Goal: Transaction & Acquisition: Book appointment/travel/reservation

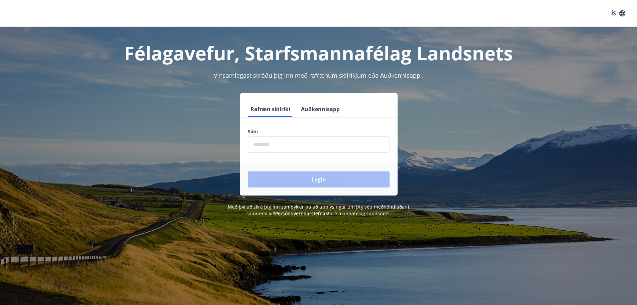
click at [267, 151] on input "phone" at bounding box center [319, 144] width 142 height 16
type input "********"
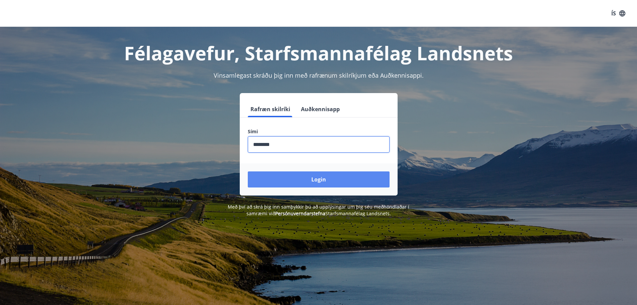
click at [299, 176] on button "Login" at bounding box center [319, 179] width 142 height 16
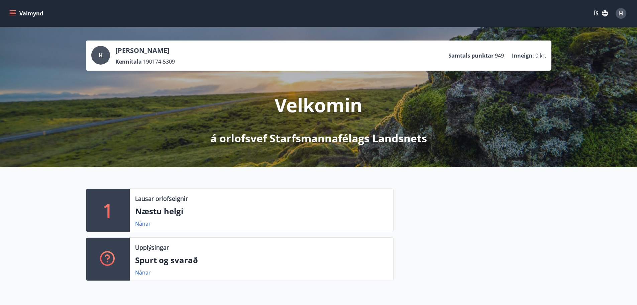
click at [19, 13] on button "Valmynd" at bounding box center [27, 13] width 38 height 12
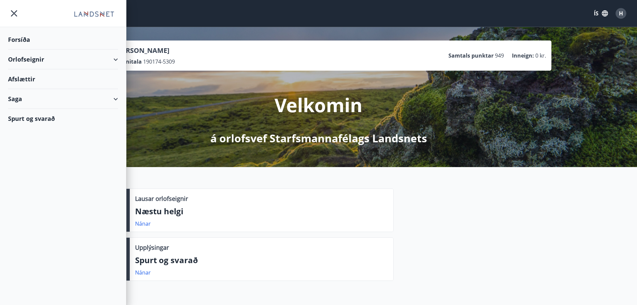
click at [41, 62] on div "Orlofseignir" at bounding box center [63, 60] width 110 height 20
click at [42, 89] on div "Bókunardagatal" at bounding box center [62, 90] width 99 height 14
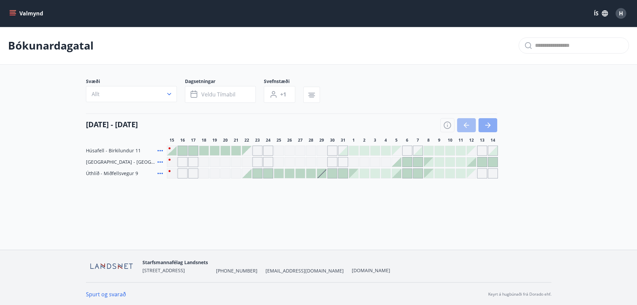
click at [490, 121] on icon "button" at bounding box center [488, 125] width 8 height 8
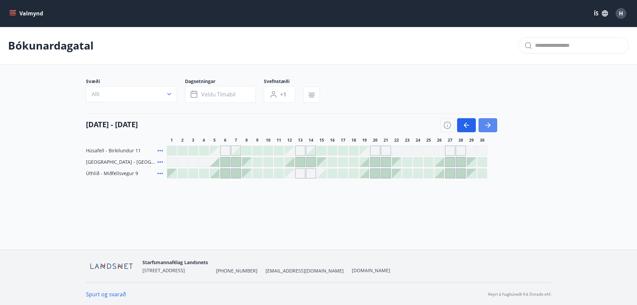
click at [490, 121] on icon "button" at bounding box center [488, 125] width 8 height 8
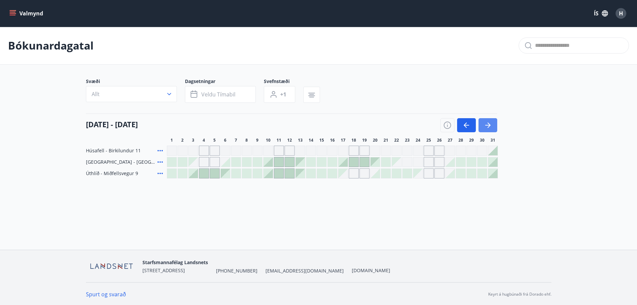
click at [491, 123] on icon "button" at bounding box center [488, 125] width 8 height 8
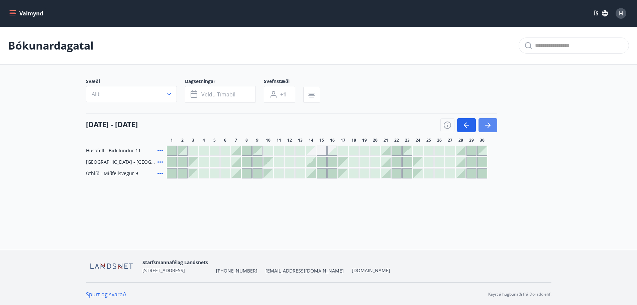
click at [491, 123] on icon "button" at bounding box center [488, 125] width 8 height 8
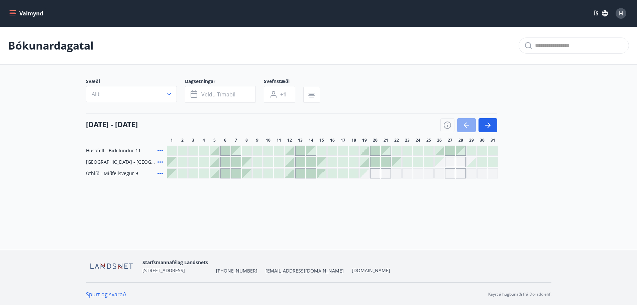
click at [467, 125] on icon "button" at bounding box center [466, 125] width 5 height 1
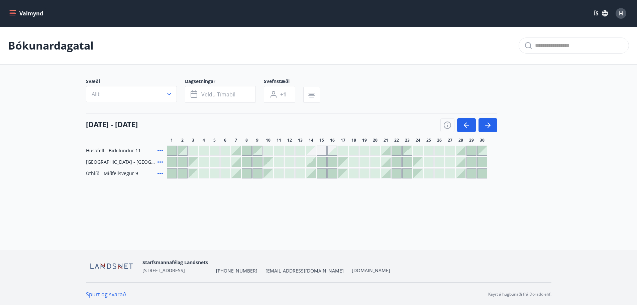
click at [462, 162] on div at bounding box center [460, 161] width 9 height 9
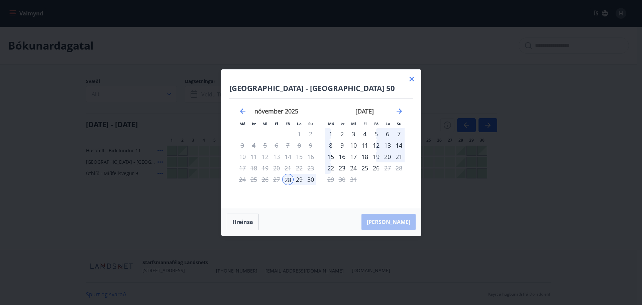
click at [329, 132] on div "1" at bounding box center [330, 133] width 11 height 11
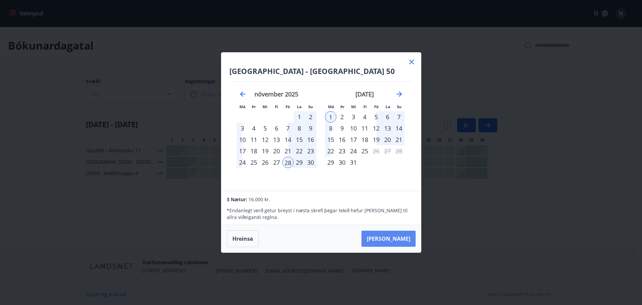
click at [394, 236] on button "Taka Frá" at bounding box center [389, 239] width 54 height 16
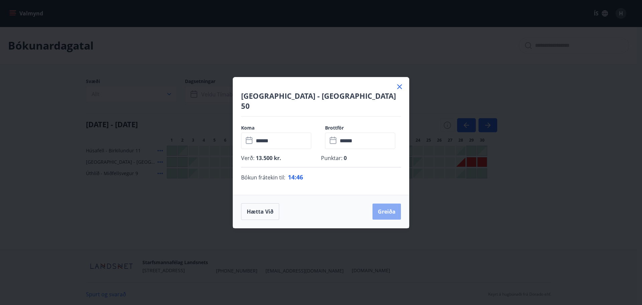
click at [390, 208] on button "Greiða" at bounding box center [387, 211] width 28 height 16
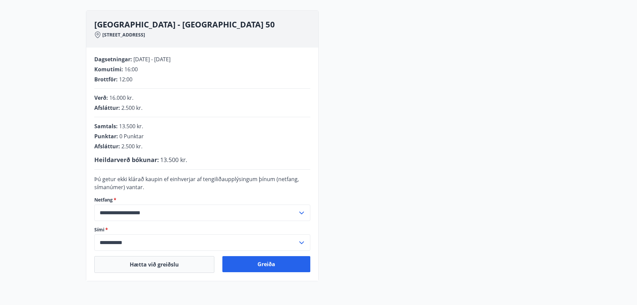
scroll to position [100, 0]
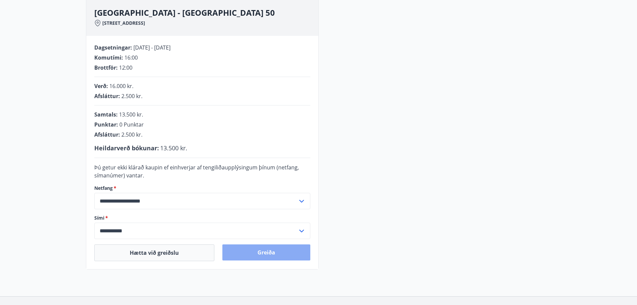
click at [279, 252] on button "Greiða" at bounding box center [267, 252] width 88 height 16
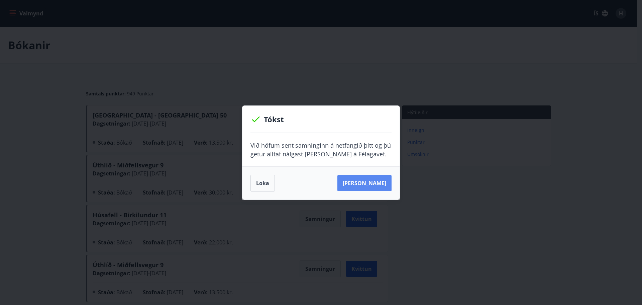
click at [370, 183] on button "Sjá samning" at bounding box center [365, 183] width 54 height 16
click at [271, 184] on button "Loka" at bounding box center [263, 183] width 24 height 17
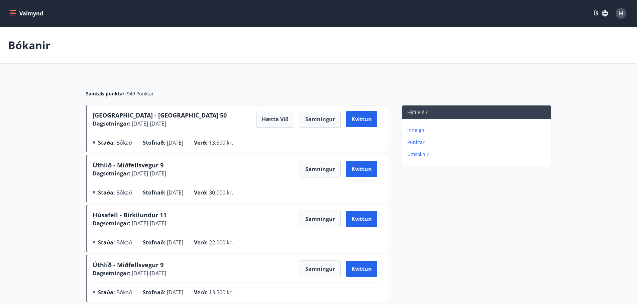
click at [623, 13] on span "H" at bounding box center [621, 13] width 4 height 7
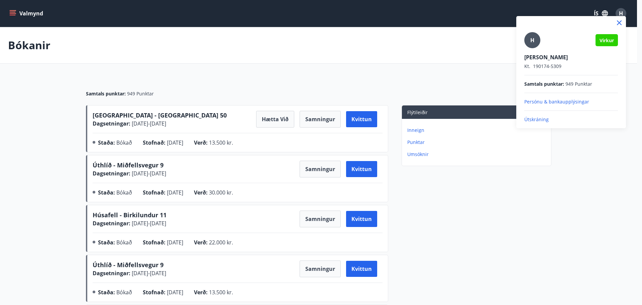
click at [546, 123] on div "H Virkur Hallgrímur Halldórsson Kt. 190174-5309 Samtals punktar : 949 Punktar P…" at bounding box center [572, 72] width 110 height 112
click at [543, 119] on p "Útskráning" at bounding box center [572, 119] width 94 height 7
